Goal: Task Accomplishment & Management: Manage account settings

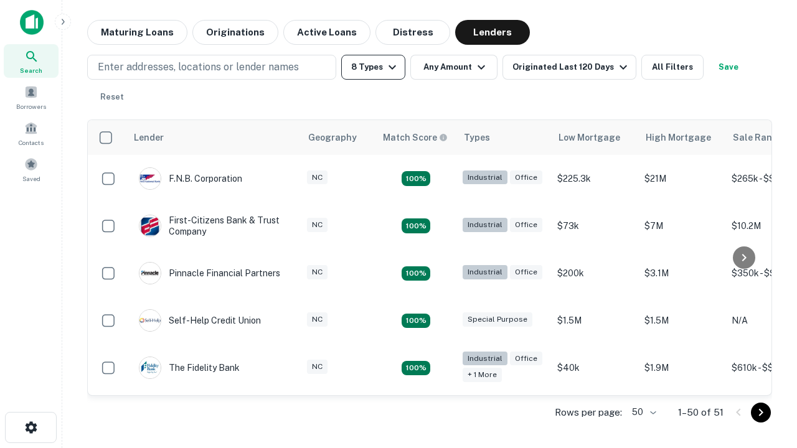
click at [373, 67] on button "8 Types" at bounding box center [373, 67] width 64 height 25
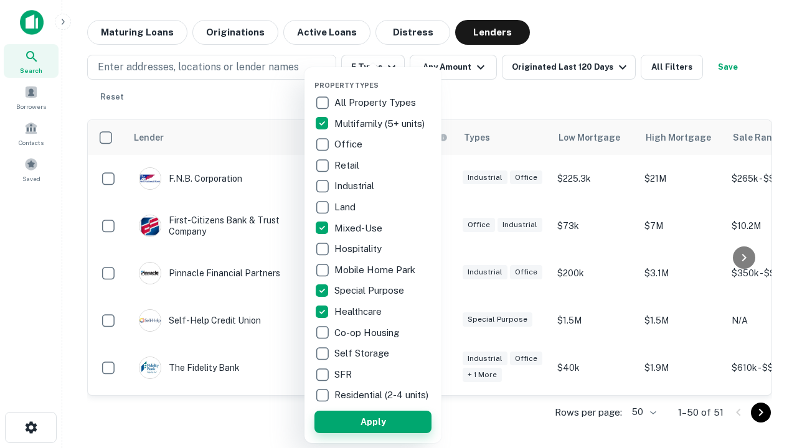
click at [373, 421] on button "Apply" at bounding box center [372, 422] width 117 height 22
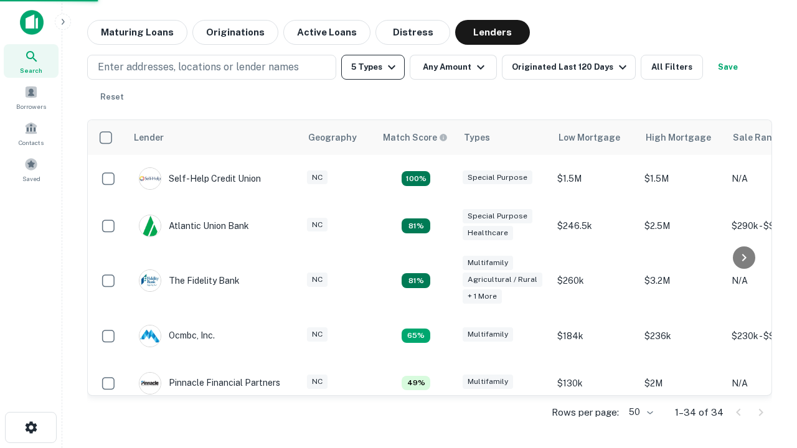
click at [373, 67] on button "5 Types" at bounding box center [372, 67] width 63 height 25
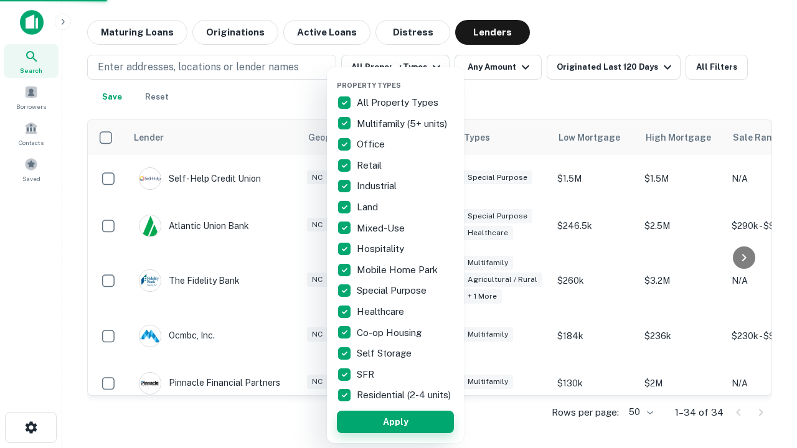
click at [395, 421] on button "Apply" at bounding box center [395, 422] width 117 height 22
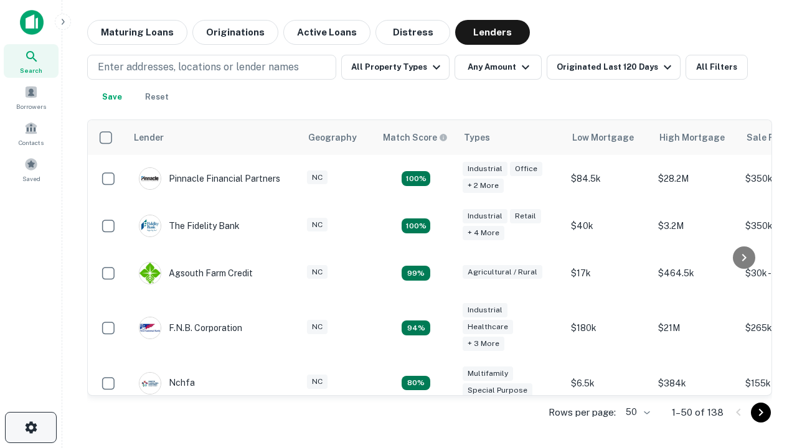
click at [30, 428] on icon "button" at bounding box center [31, 427] width 15 height 15
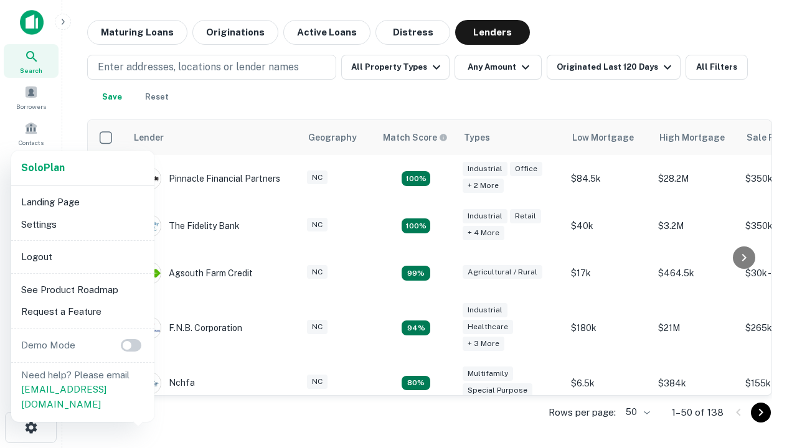
click at [82, 256] on li "Logout" at bounding box center [82, 257] width 133 height 22
